Goal: Transaction & Acquisition: Purchase product/service

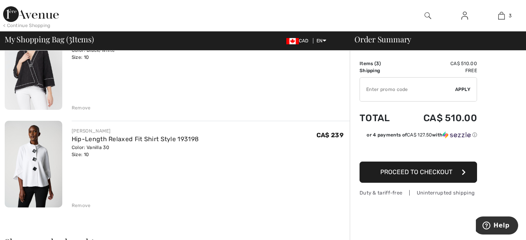
scroll to position [193, 0]
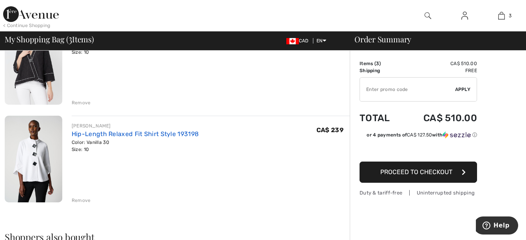
click at [170, 132] on link "Hip-Length Relaxed Fit Shirt Style 193198" at bounding box center [135, 133] width 127 height 7
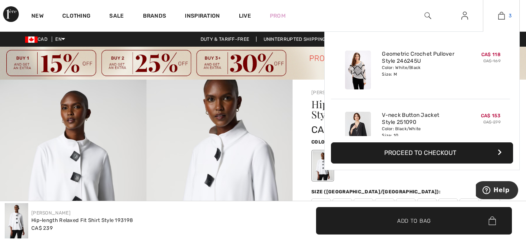
click at [504, 14] on img at bounding box center [501, 15] width 7 height 9
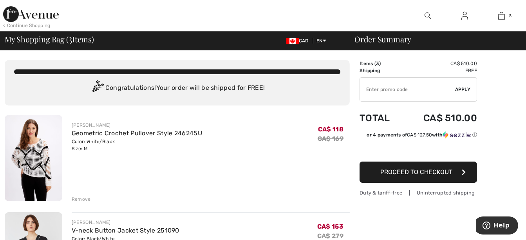
click at [439, 174] on span "Proceed to Checkout" at bounding box center [416, 171] width 72 height 7
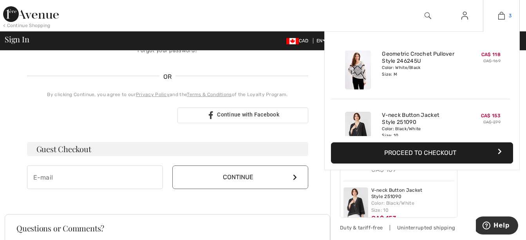
click at [496, 17] on link "3" at bounding box center [501, 15] width 36 height 9
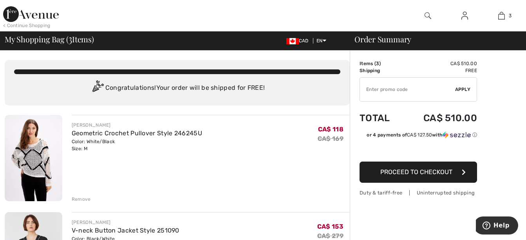
click at [430, 87] on input "TEXT" at bounding box center [407, 89] width 95 height 23
type input "A"
type input "SALEAVENUE"
click at [456, 87] on span "Apply" at bounding box center [463, 89] width 16 height 7
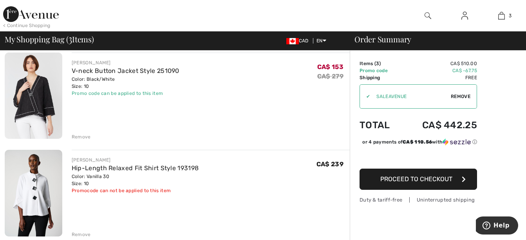
scroll to position [160, 0]
